Goal: Feedback & Contribution: Contribute content

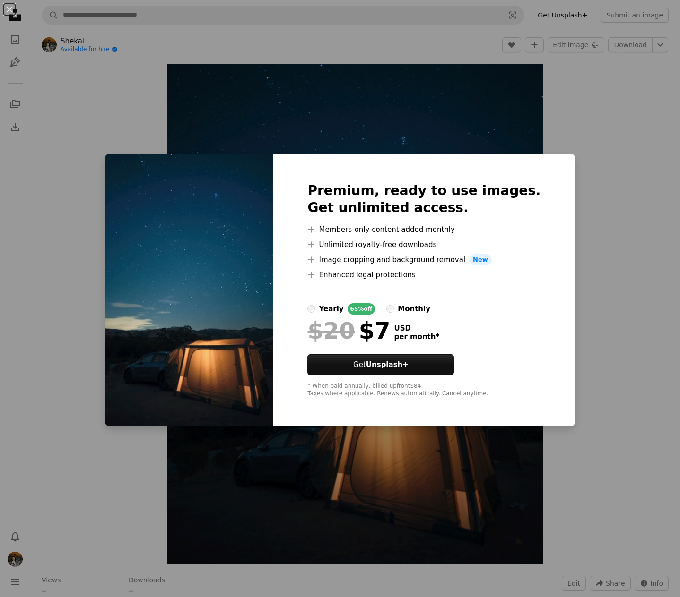
click at [440, 124] on div "An X shape Premium, ready to use images. Get unlimited access. A plus sign Memb…" at bounding box center [340, 298] width 680 height 597
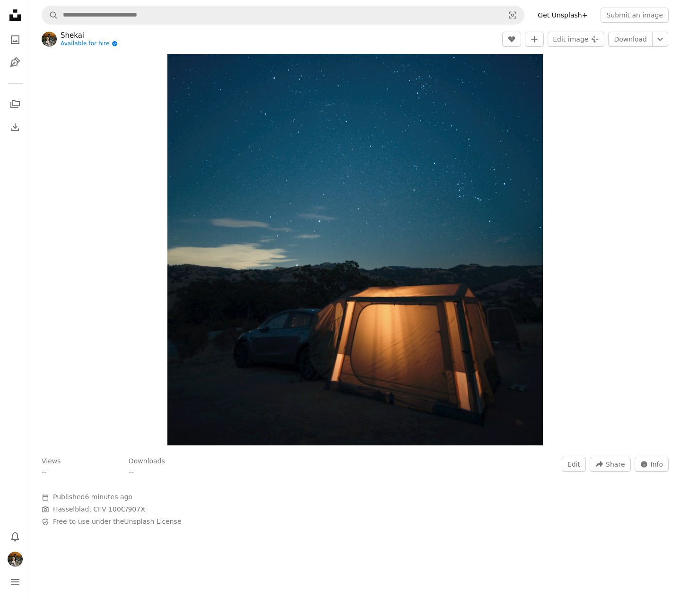
scroll to position [119, 0]
click at [14, 554] on img "Profile" at bounding box center [15, 559] width 15 height 15
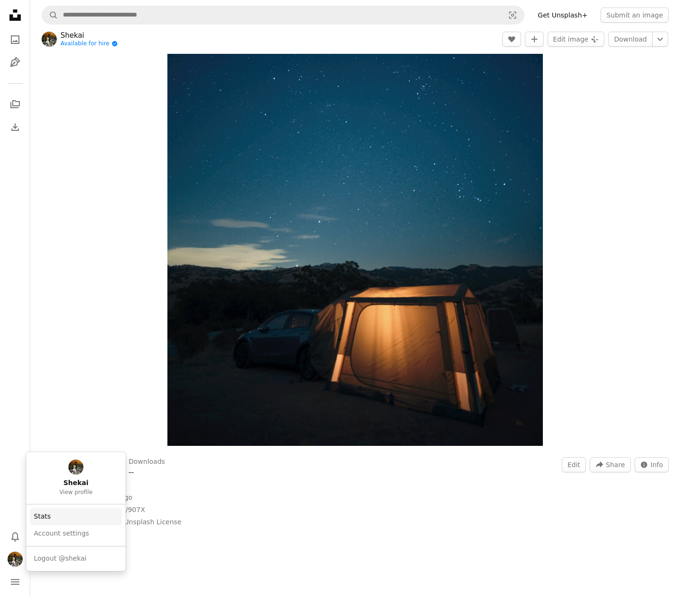
click at [64, 519] on link "Stats" at bounding box center [76, 517] width 92 height 17
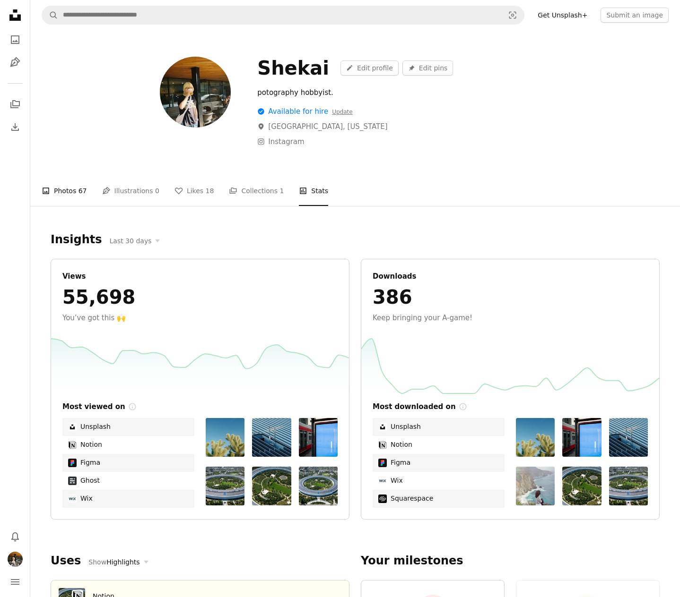
click at [72, 196] on link "A photo Photos 67" at bounding box center [64, 191] width 45 height 30
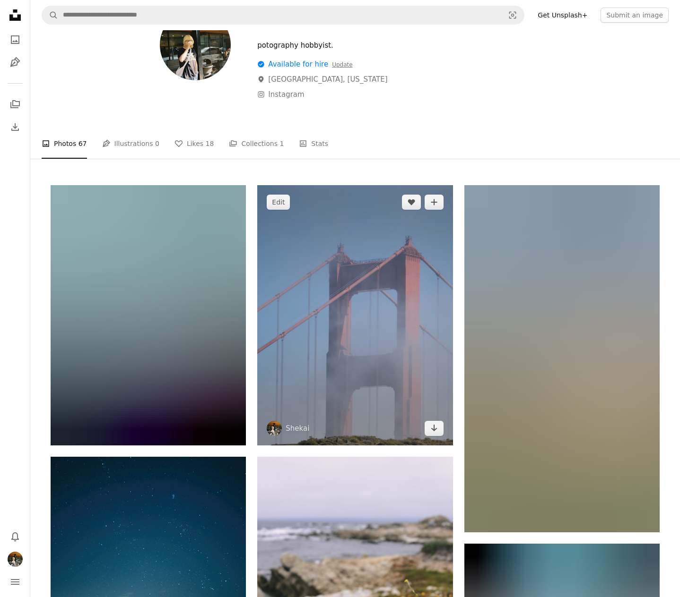
scroll to position [263, 0]
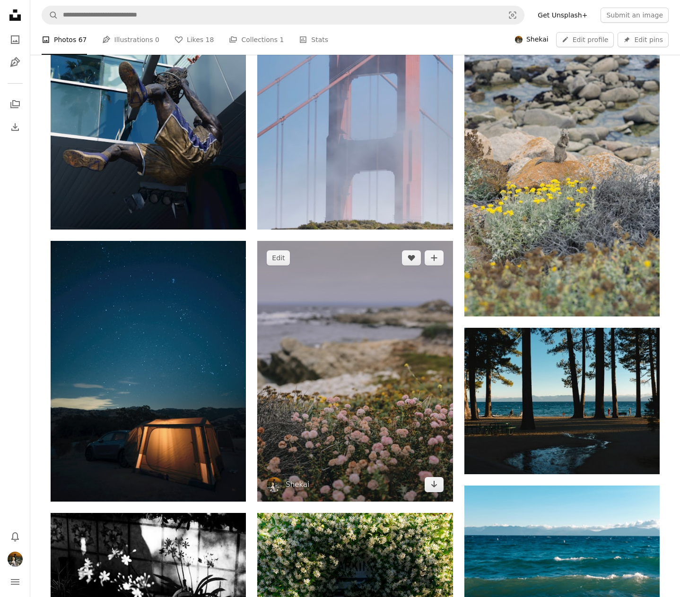
click at [297, 331] on img at bounding box center [354, 371] width 195 height 260
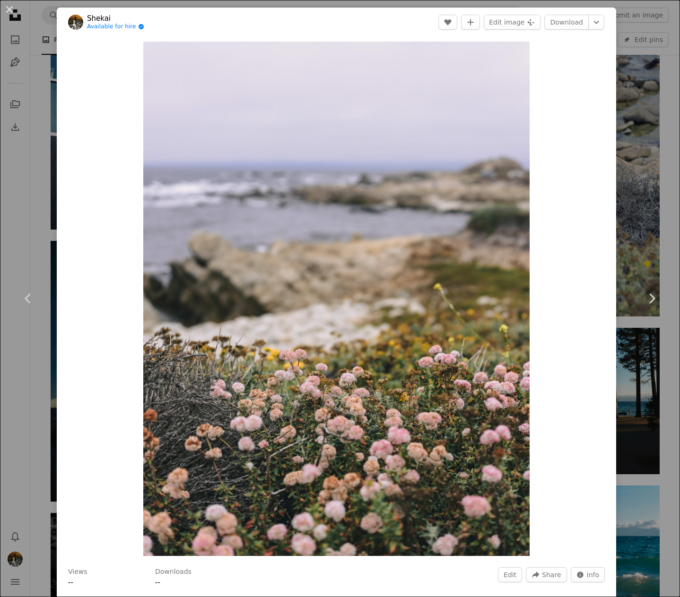
click at [297, 331] on img "Zoom in on this image" at bounding box center [336, 299] width 386 height 515
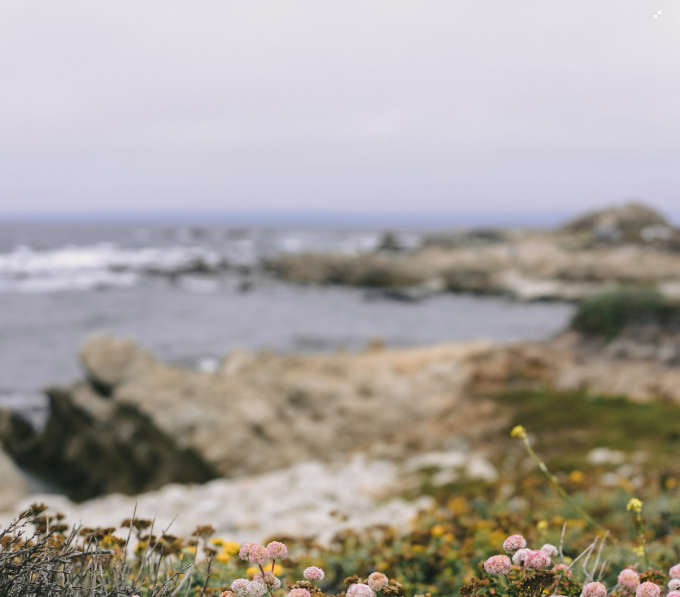
click at [392, 268] on img "Zoom out on this image" at bounding box center [340, 454] width 681 height 908
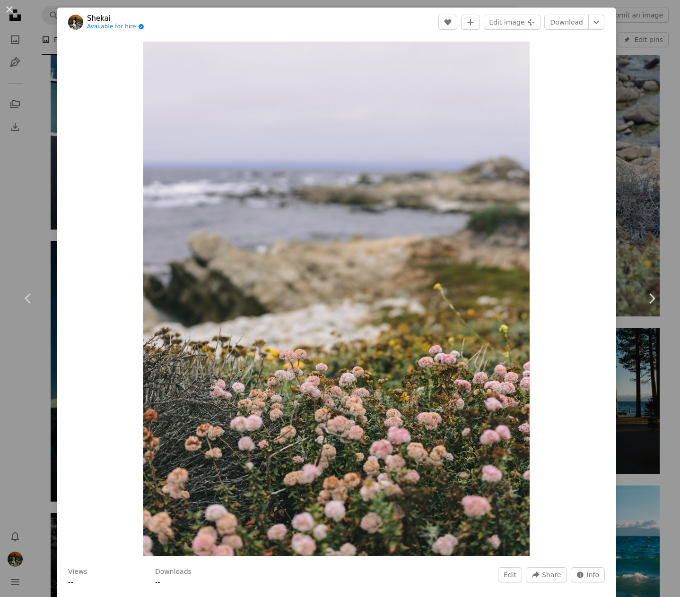
click at [634, 203] on div "An X shape Chevron left Chevron right Shekai Available for hire A checkmark ins…" at bounding box center [340, 298] width 680 height 597
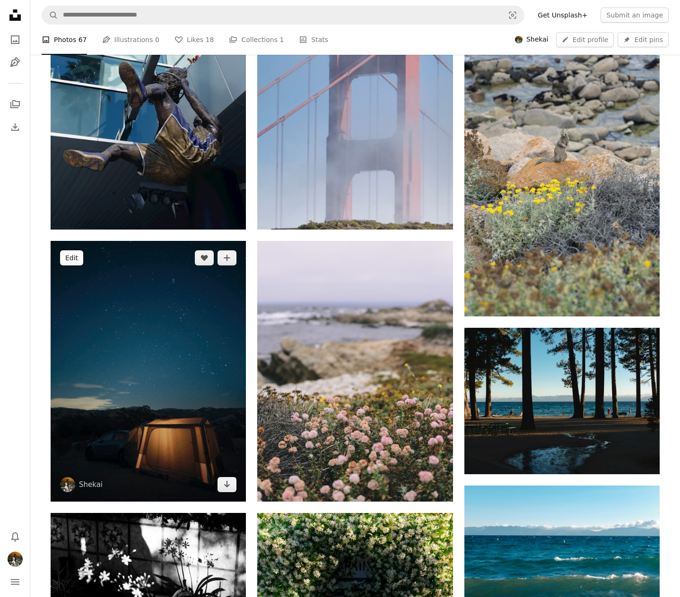
click at [69, 263] on button "Edit" at bounding box center [71, 258] width 23 height 15
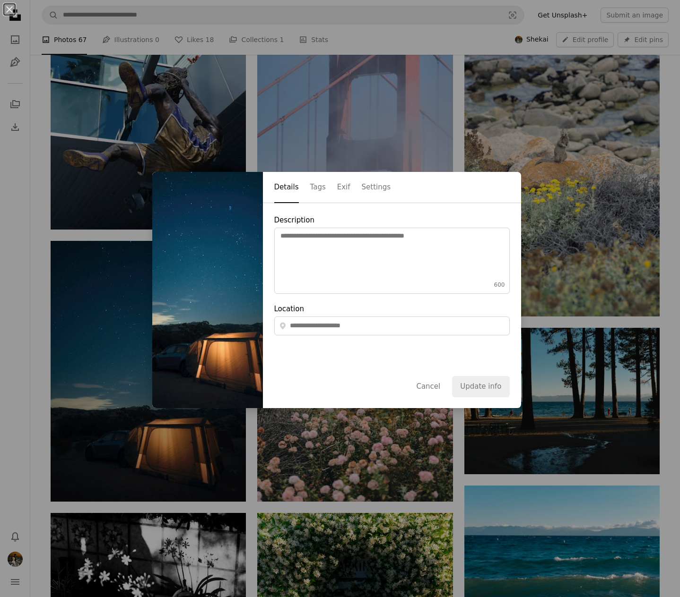
click at [125, 325] on div "An X shape Details Tags Exif Settings Description 600 Location A map marker Can…" at bounding box center [340, 298] width 680 height 597
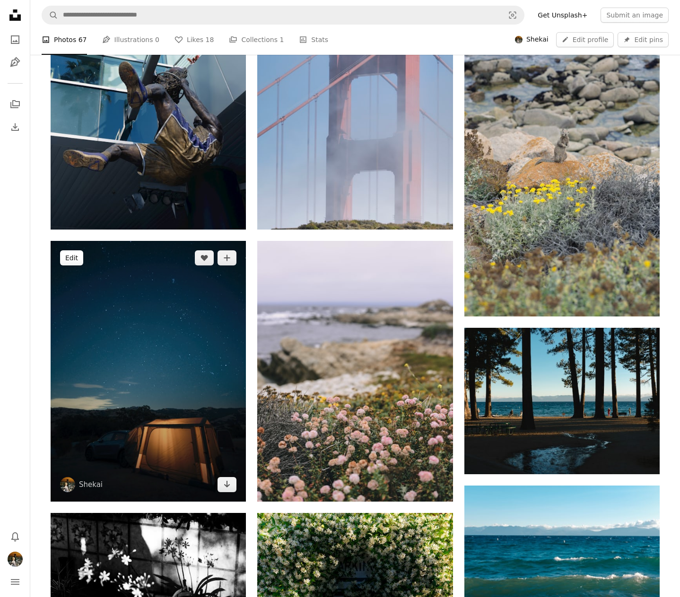
click at [75, 265] on button "Edit" at bounding box center [71, 258] width 23 height 15
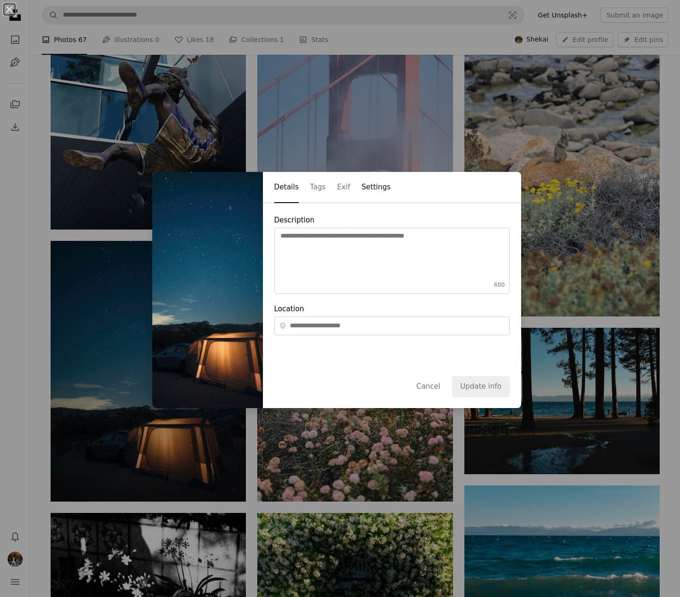
click at [377, 194] on button "Settings" at bounding box center [376, 188] width 29 height 31
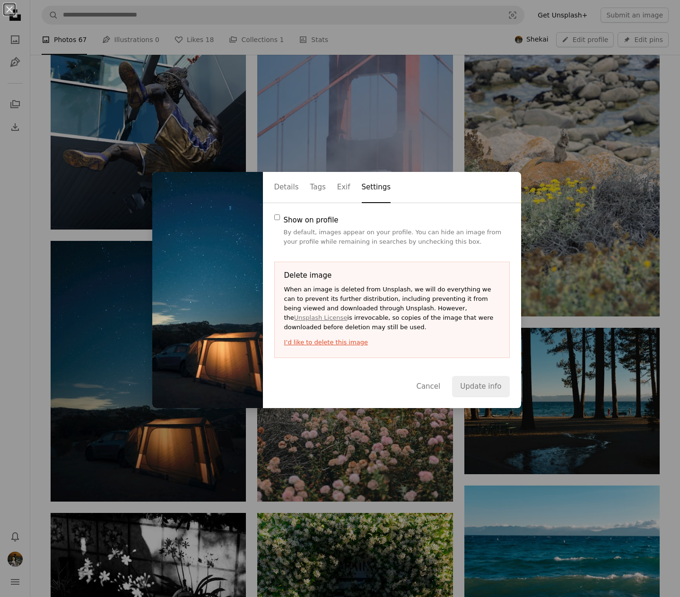
click at [344, 340] on button "I’d like to delete this image" at bounding box center [392, 342] width 216 height 9
